Goal: Information Seeking & Learning: Learn about a topic

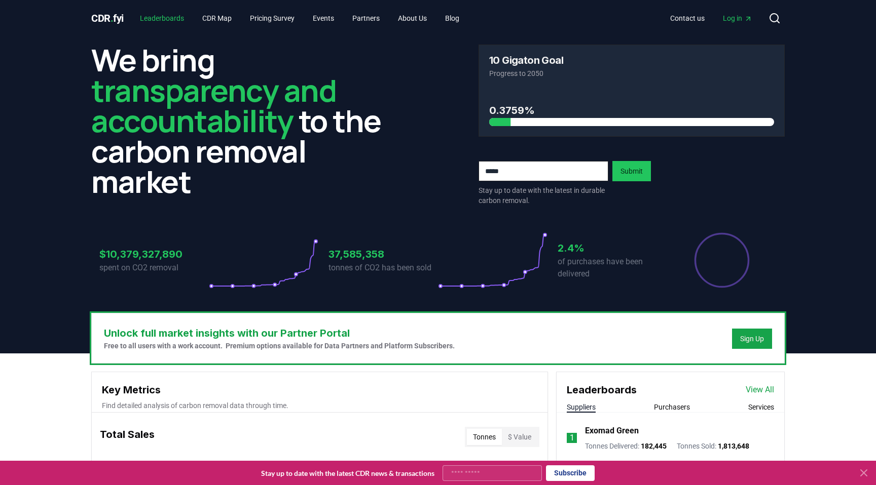
click at [164, 23] on link "Leaderboards" at bounding box center [162, 18] width 60 height 18
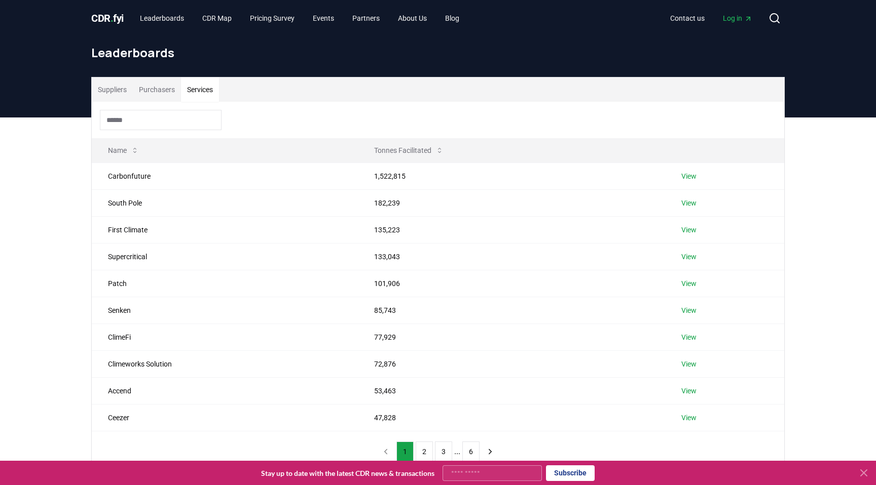
click at [205, 91] on button "Services" at bounding box center [200, 90] width 38 height 24
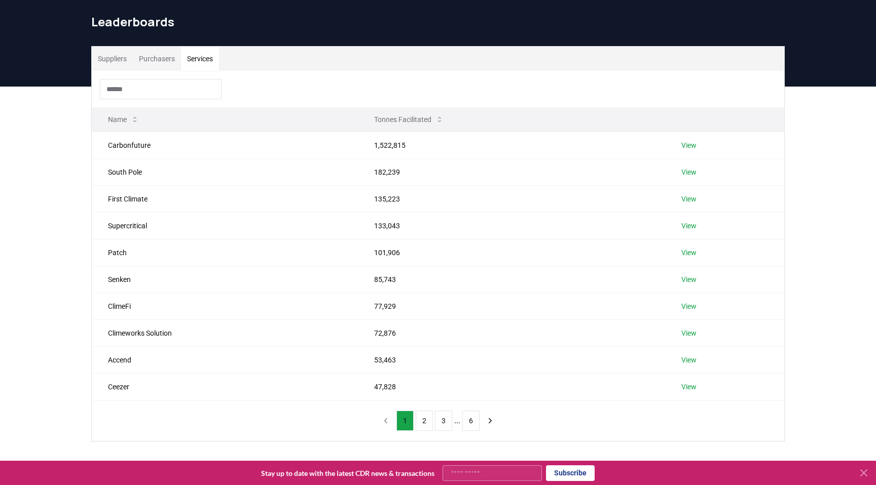
scroll to position [35, 0]
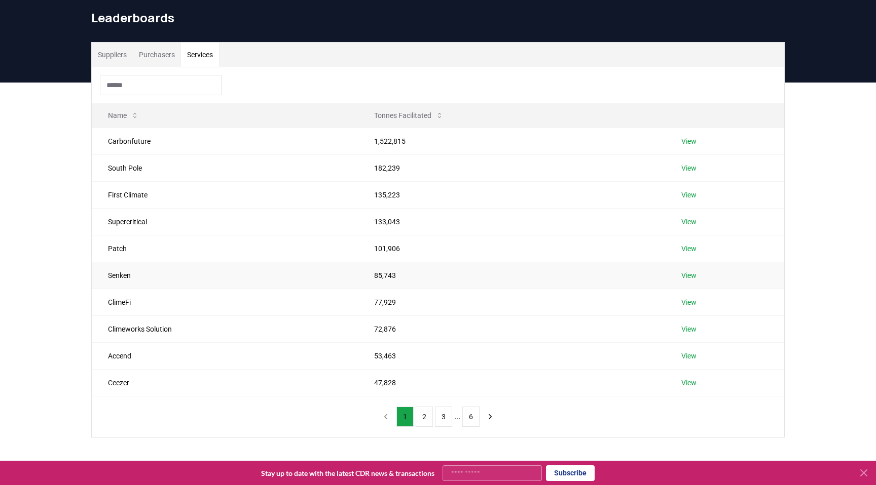
click at [690, 275] on link "View" at bounding box center [688, 276] width 15 height 10
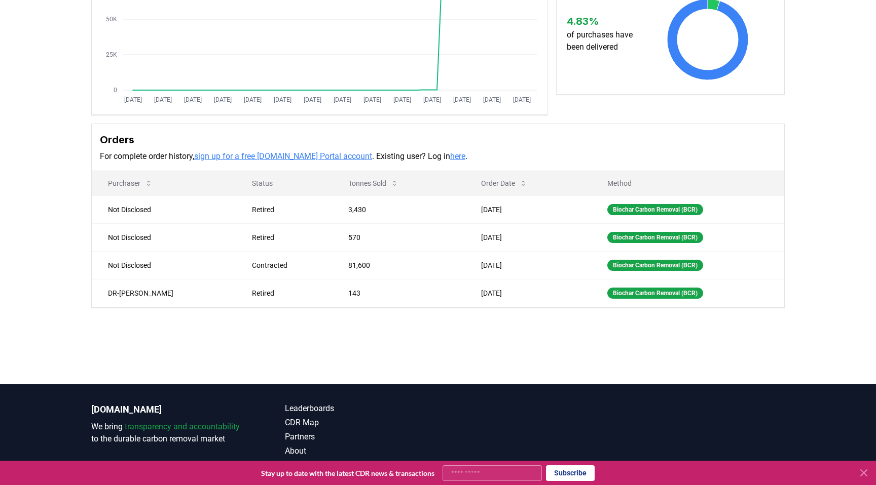
scroll to position [188, 0]
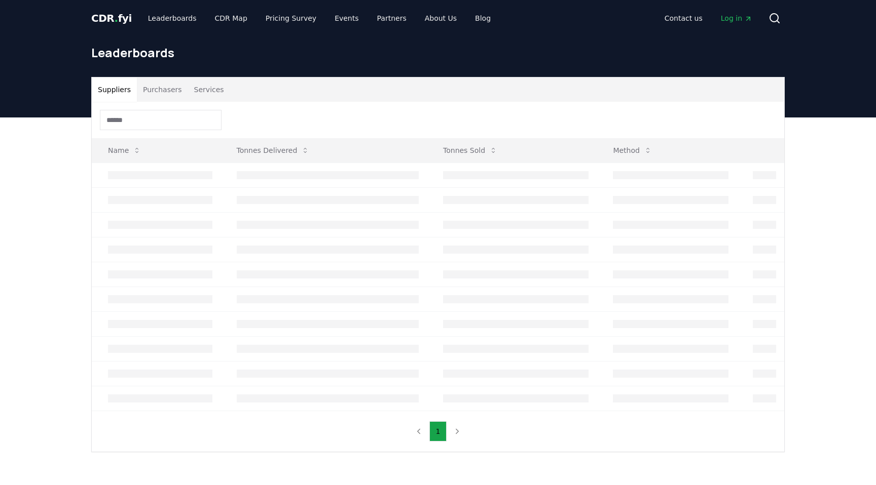
scroll to position [35, 0]
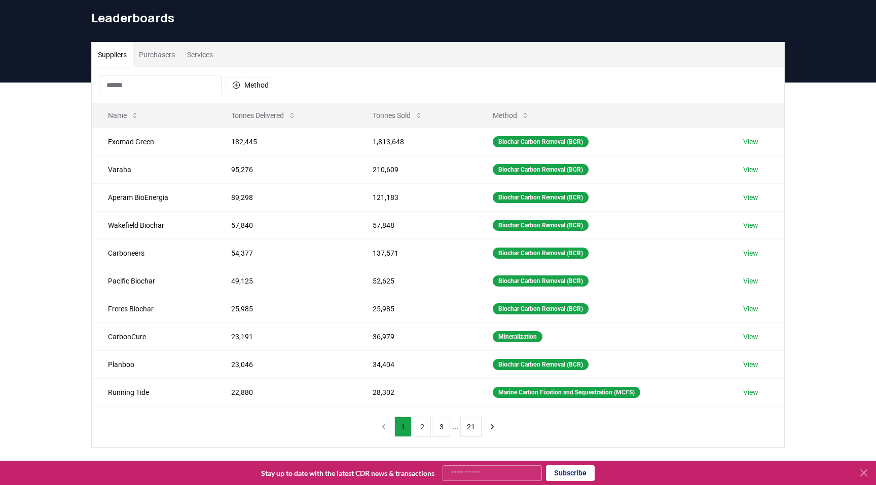
click at [207, 56] on button "Services" at bounding box center [200, 55] width 38 height 24
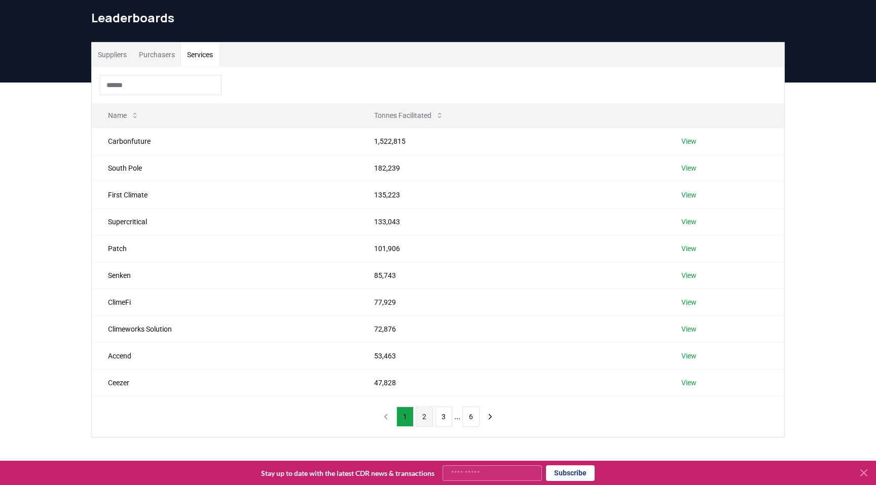
click at [420, 415] on button "2" at bounding box center [423, 417] width 17 height 20
click at [129, 250] on td "SQUAKE" at bounding box center [228, 248] width 272 height 27
copy td "SQUAKE"
click at [254, 200] on td "CUR8" at bounding box center [228, 194] width 272 height 27
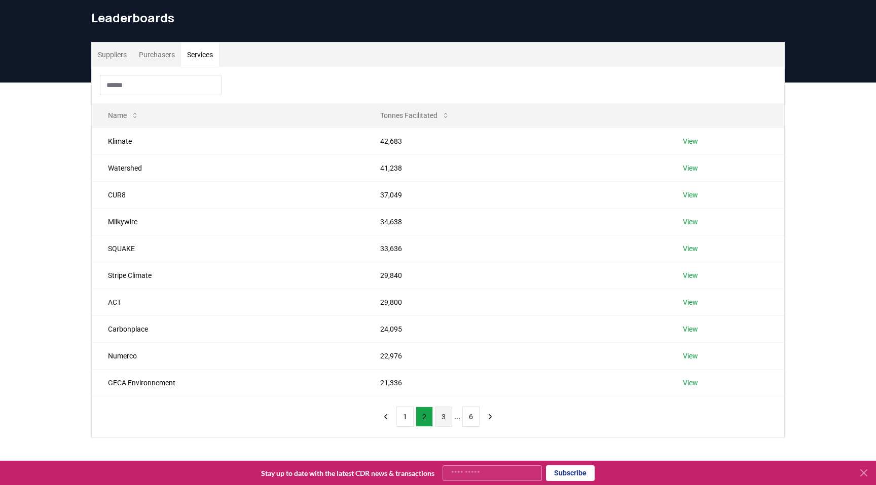
click at [439, 414] on button "3" at bounding box center [443, 417] width 17 height 20
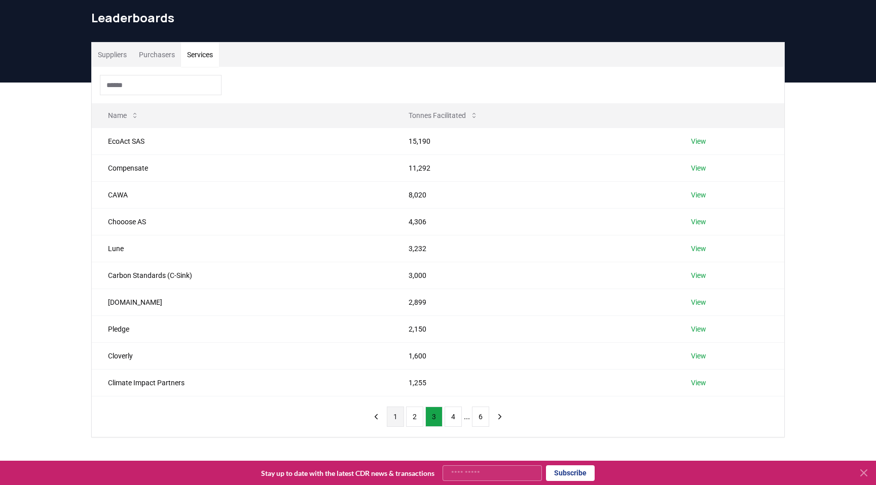
click at [394, 416] on button "1" at bounding box center [395, 417] width 17 height 20
